Goal: Navigation & Orientation: Find specific page/section

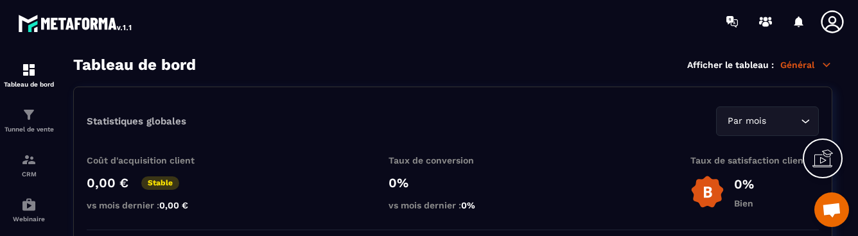
scroll to position [935, 0]
click at [803, 66] on p "Général" at bounding box center [806, 65] width 52 height 12
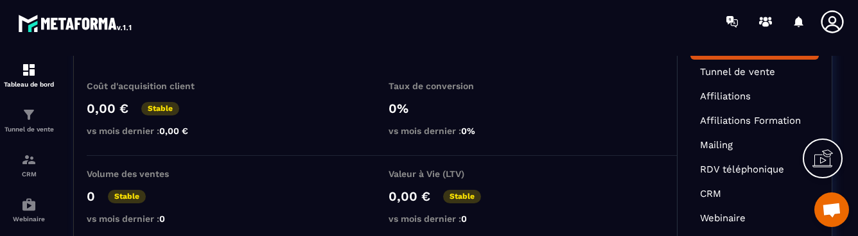
scroll to position [78, 0]
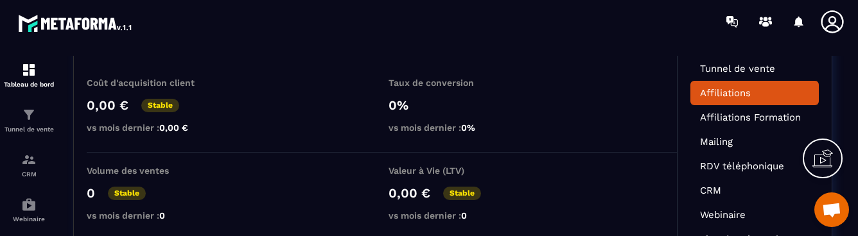
click at [755, 99] on li "Affiliations" at bounding box center [754, 93] width 128 height 24
click at [735, 94] on link "Affiliations" at bounding box center [754, 93] width 109 height 12
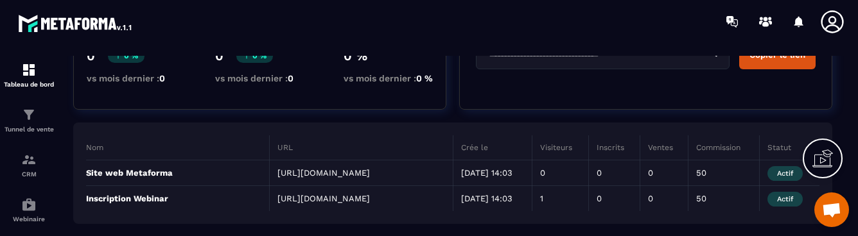
scroll to position [236, 0]
click at [31, 69] on img at bounding box center [28, 69] width 15 height 15
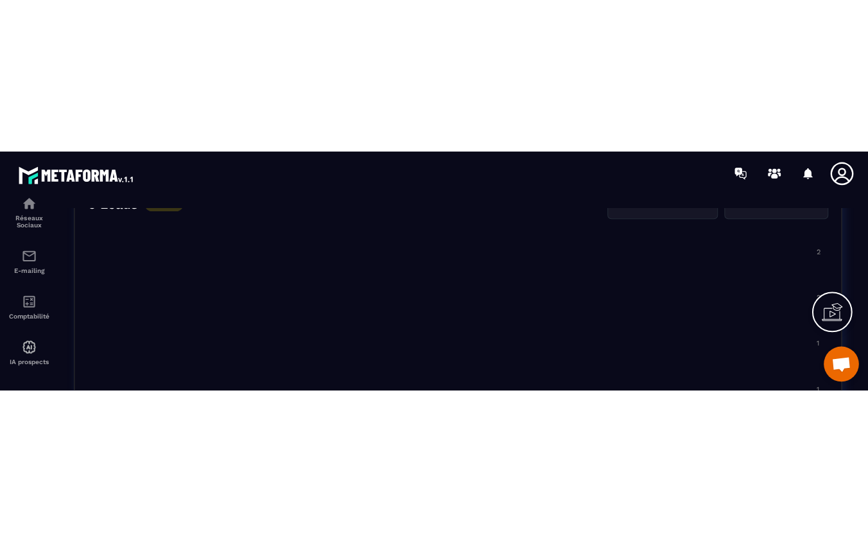
scroll to position [347, 0]
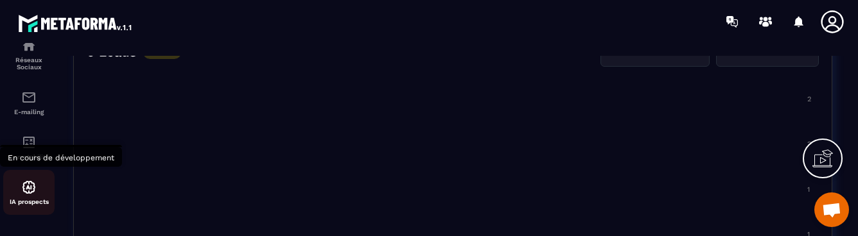
click at [26, 190] on img at bounding box center [28, 187] width 15 height 15
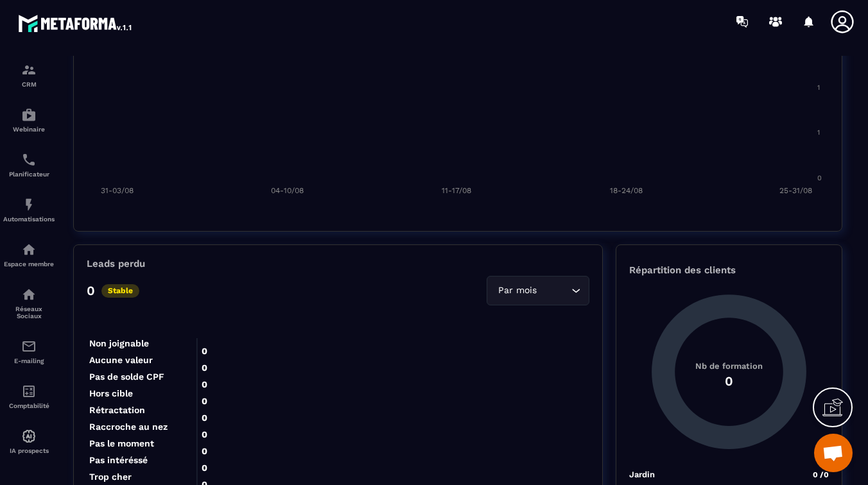
scroll to position [1115, 0]
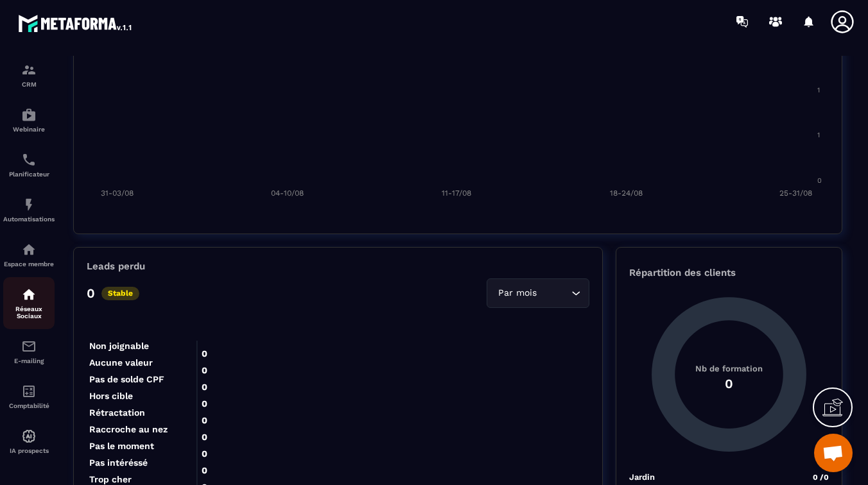
click at [22, 236] on p "Réseaux Sociaux" at bounding box center [28, 313] width 51 height 14
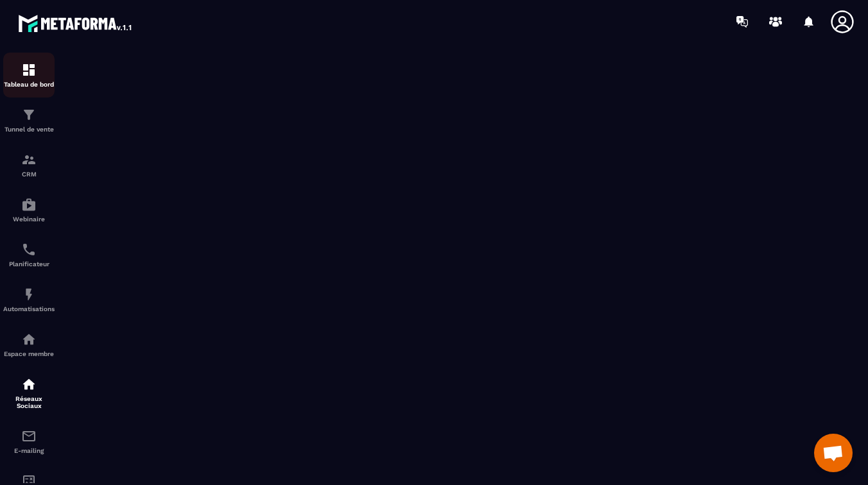
click at [28, 67] on img at bounding box center [28, 69] width 15 height 15
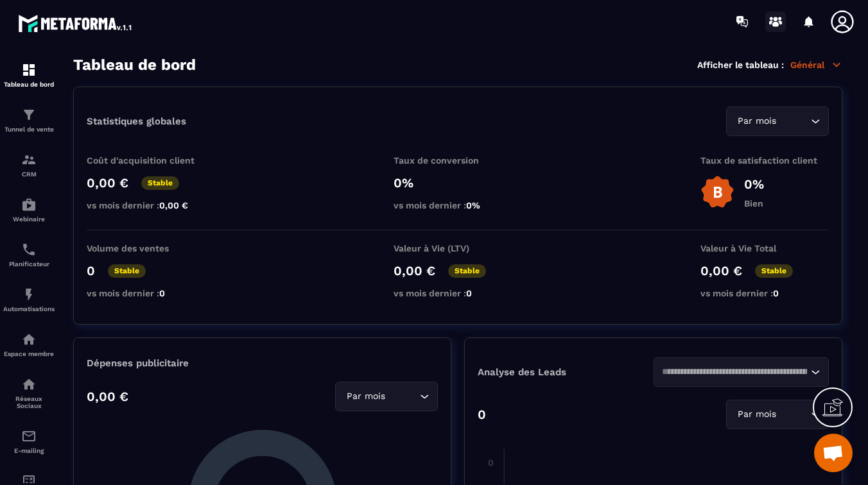
click at [771, 21] on icon at bounding box center [771, 23] width 4 height 4
